Goal: Book appointment/travel/reservation

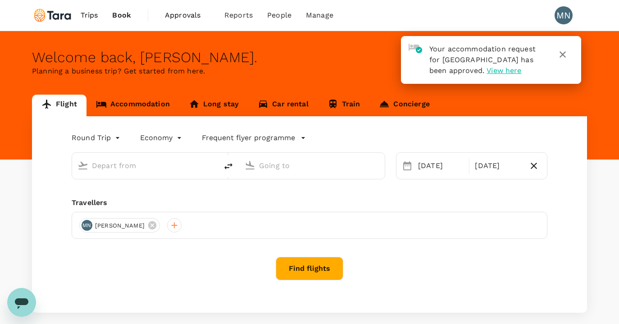
type input "[GEOGRAPHIC_DATA], [GEOGRAPHIC_DATA] (any)"
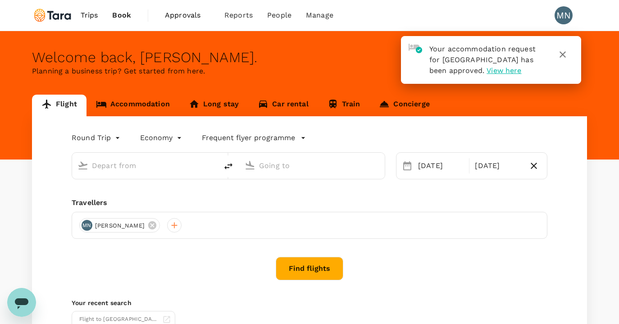
type input "[GEOGRAPHIC_DATA], [GEOGRAPHIC_DATA] (any)"
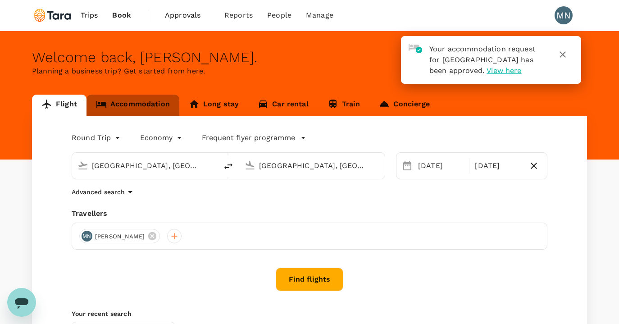
click at [167, 103] on link "Accommodation" at bounding box center [132, 106] width 93 height 22
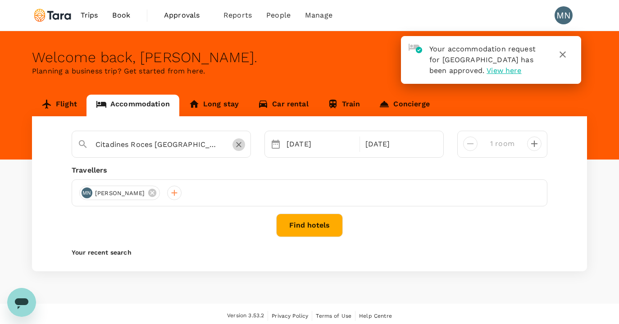
click at [240, 145] on icon "Clear" at bounding box center [238, 144] width 9 height 9
type input "[PERSON_NAME]"
click at [239, 144] on icon "Clear" at bounding box center [238, 144] width 5 height 5
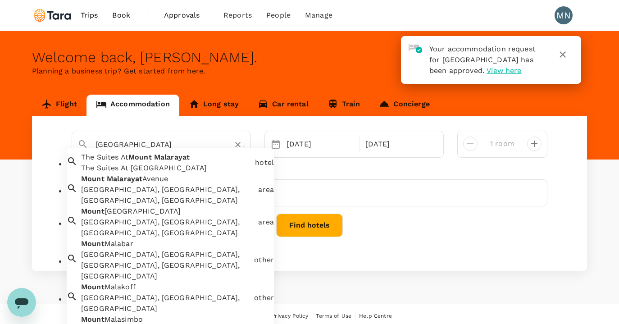
click at [164, 171] on div "The Suites At [GEOGRAPHIC_DATA]" at bounding box center [166, 168] width 170 height 11
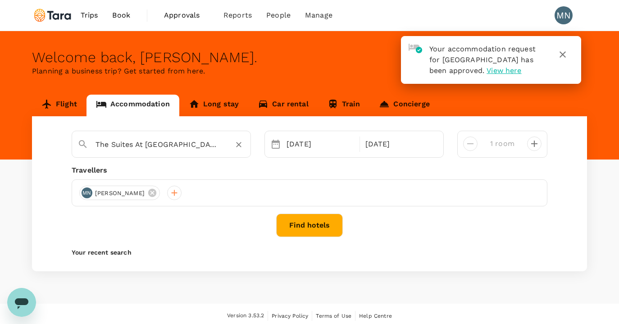
type input "The Suites At [GEOGRAPHIC_DATA]"
click at [277, 145] on icon at bounding box center [275, 144] width 11 height 11
click at [294, 145] on div "[DATE]" at bounding box center [320, 144] width 75 height 18
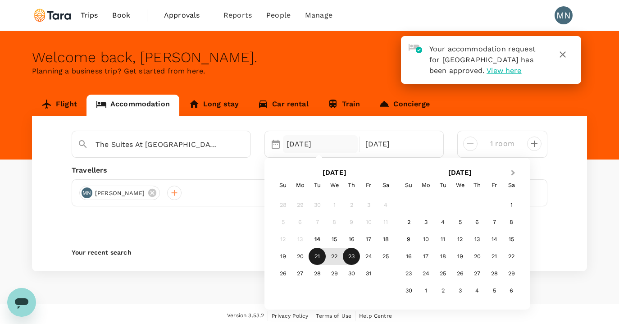
click at [513, 173] on span "Next Month" at bounding box center [513, 173] width 0 height 10
click at [407, 221] on div "7" at bounding box center [408, 222] width 17 height 17
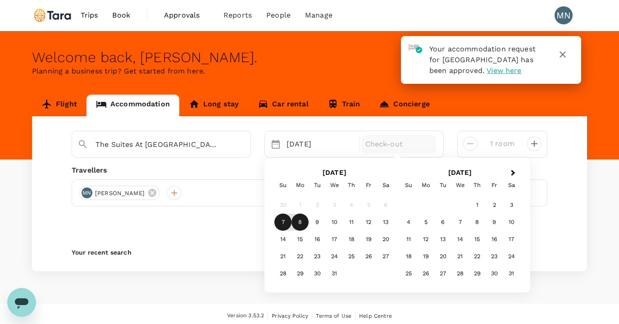
click at [299, 222] on div "8" at bounding box center [299, 222] width 17 height 17
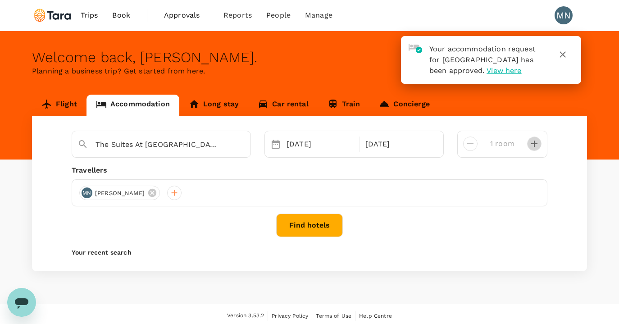
click at [536, 147] on icon "decrease" at bounding box center [534, 143] width 11 height 11
type input "2 rooms"
click at [317, 229] on button "Find hotels" at bounding box center [309, 224] width 67 height 23
click at [167, 193] on div at bounding box center [174, 192] width 14 height 14
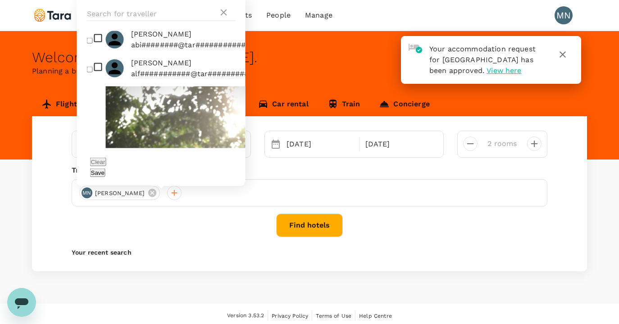
scroll to position [285, 0]
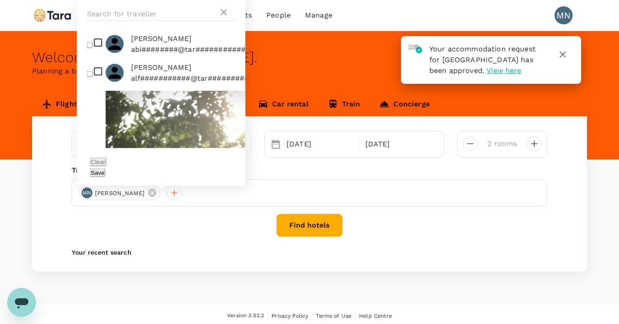
checkbox input "true"
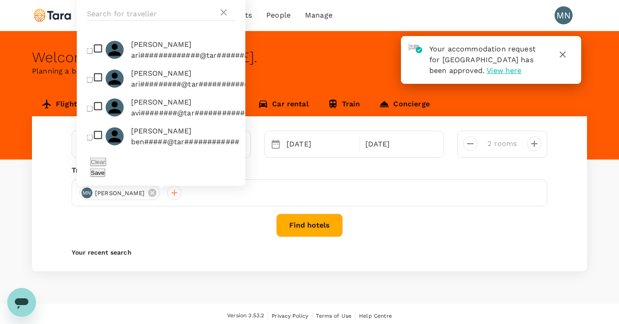
scroll to position [709, 0]
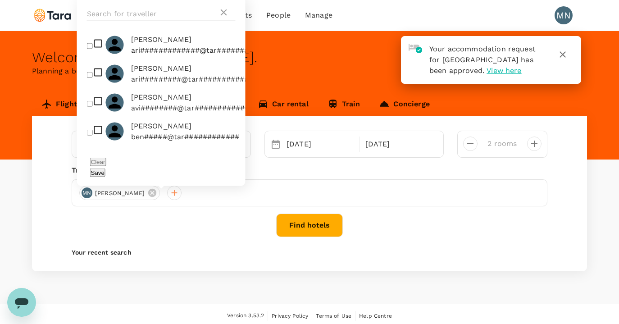
checkbox input "true"
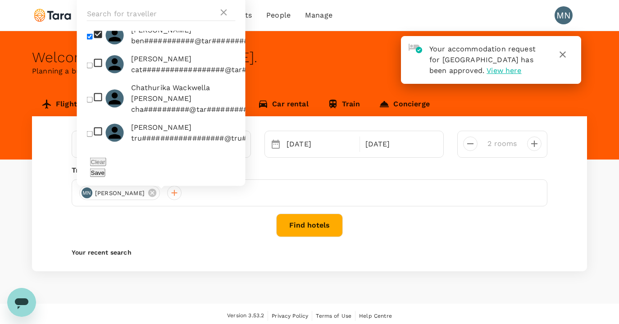
scroll to position [844, 0]
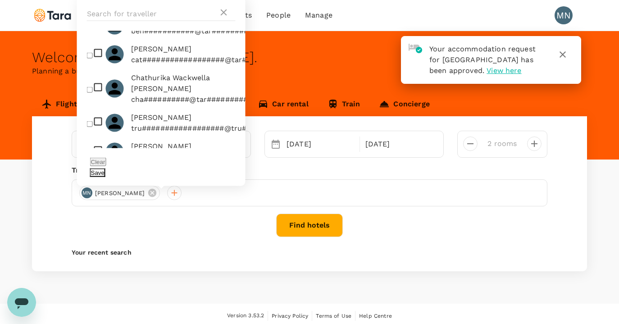
click at [105, 172] on button "Save" at bounding box center [97, 172] width 15 height 9
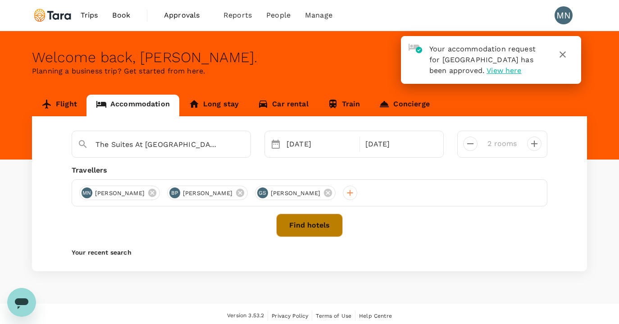
click at [298, 228] on button "Find hotels" at bounding box center [309, 224] width 67 height 23
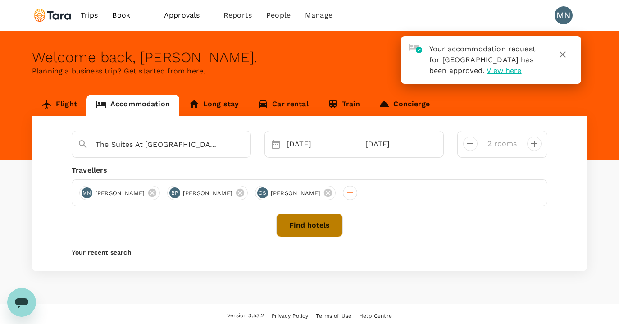
click at [301, 225] on button "Find hotels" at bounding box center [309, 224] width 67 height 23
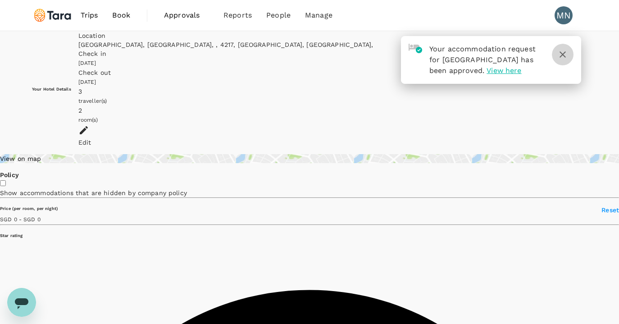
click at [562, 54] on icon "button" at bounding box center [562, 54] width 6 height 6
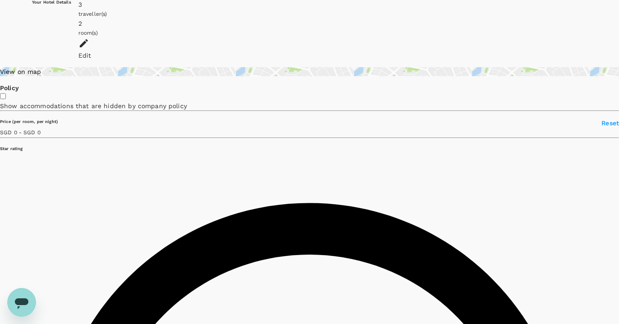
scroll to position [87, 0]
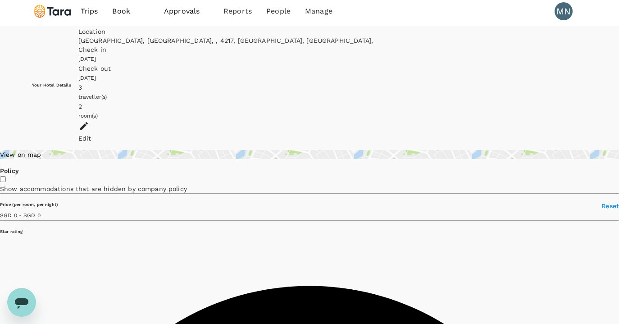
scroll to position [4, 0]
